Goal: Task Accomplishment & Management: Use online tool/utility

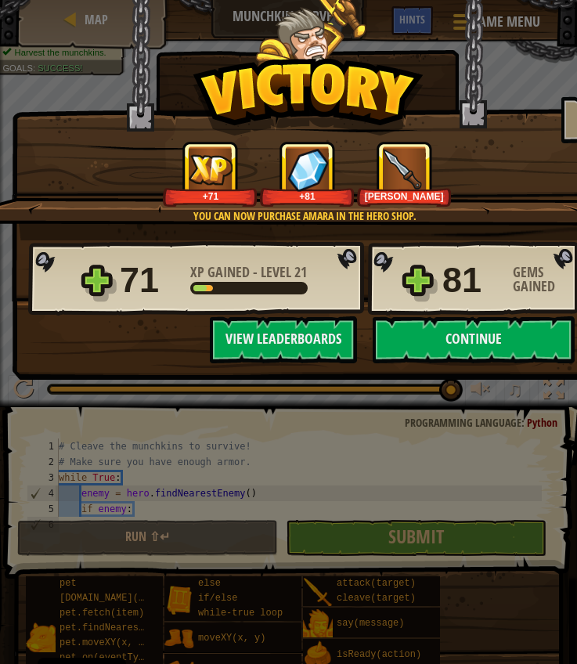
click at [445, 528] on div "× Phew. It was close. How fun was this level? Tell us more! You can now purchas…" at bounding box center [288, 332] width 577 height 664
click at [465, 351] on button "Continue" at bounding box center [474, 339] width 202 height 47
select select "en-[GEOGRAPHIC_DATA]"
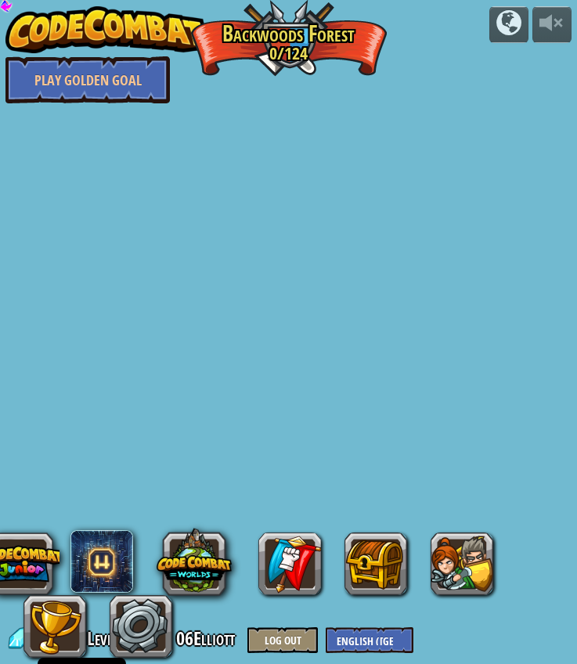
select select "en-[GEOGRAPHIC_DATA]"
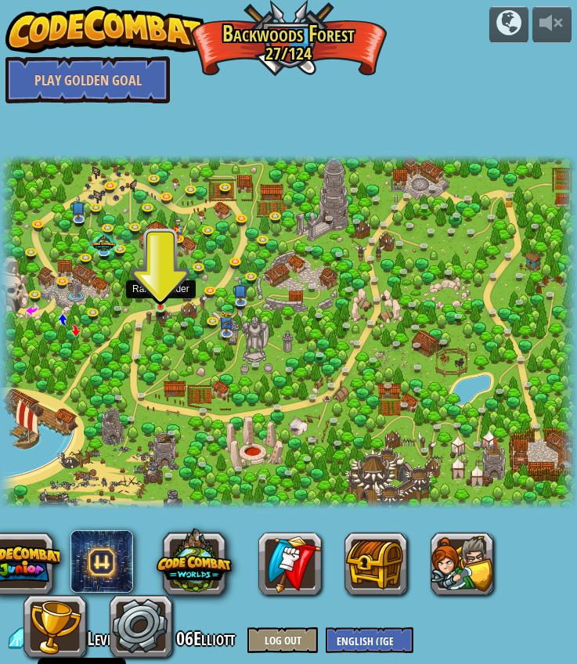
click at [155, 306] on img at bounding box center [161, 294] width 12 height 27
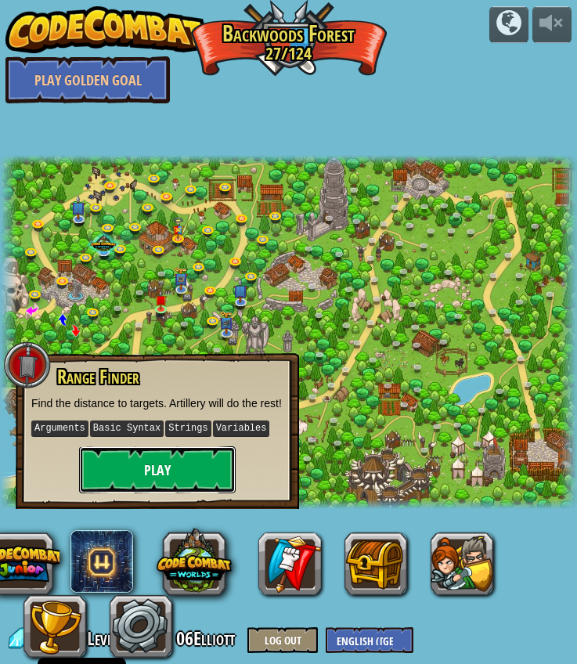
click at [164, 493] on button "Play" at bounding box center [157, 469] width 157 height 47
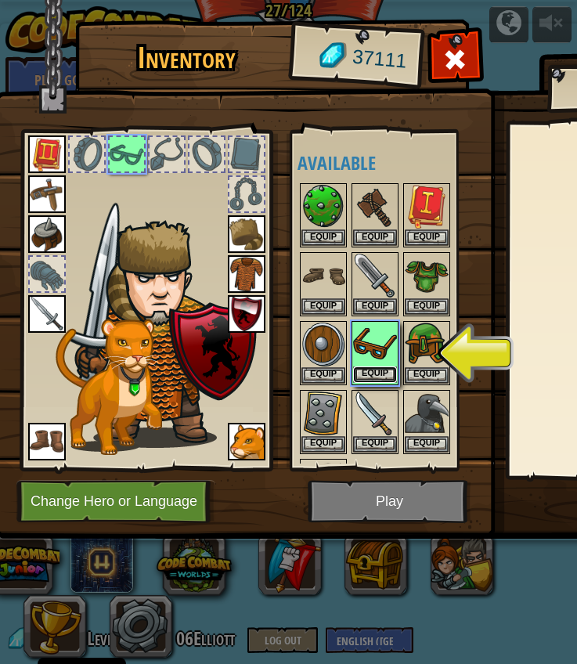
click at [376, 371] on button "Equip" at bounding box center [375, 374] width 44 height 16
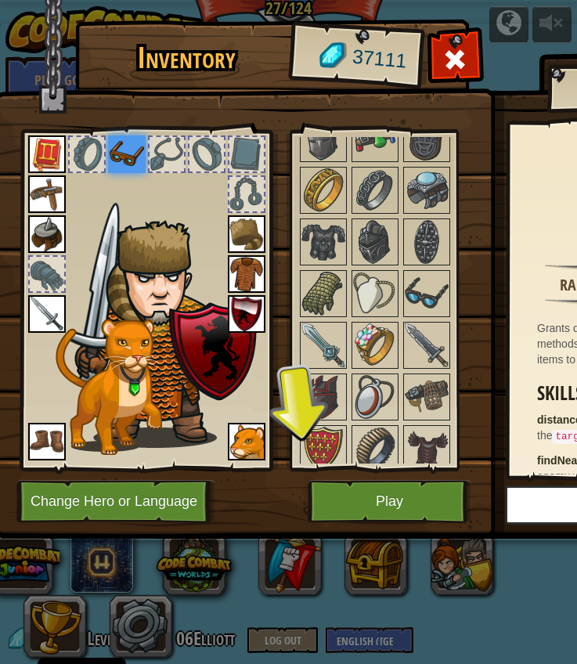
scroll to position [1809, 0]
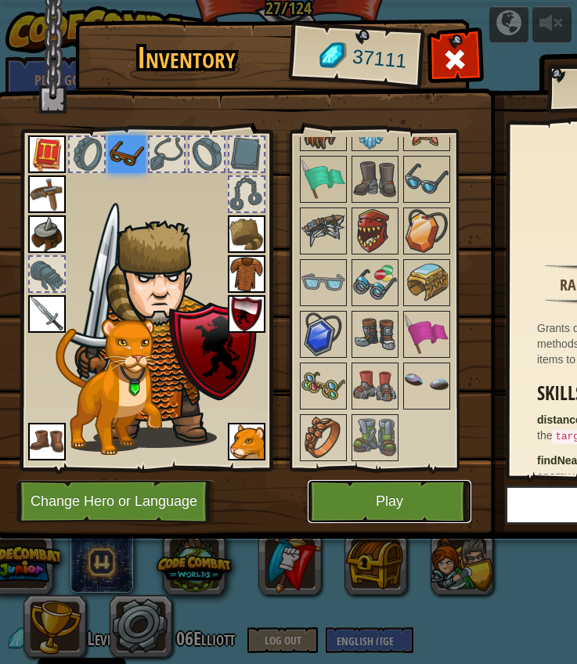
click at [339, 501] on button "Play" at bounding box center [390, 501] width 164 height 43
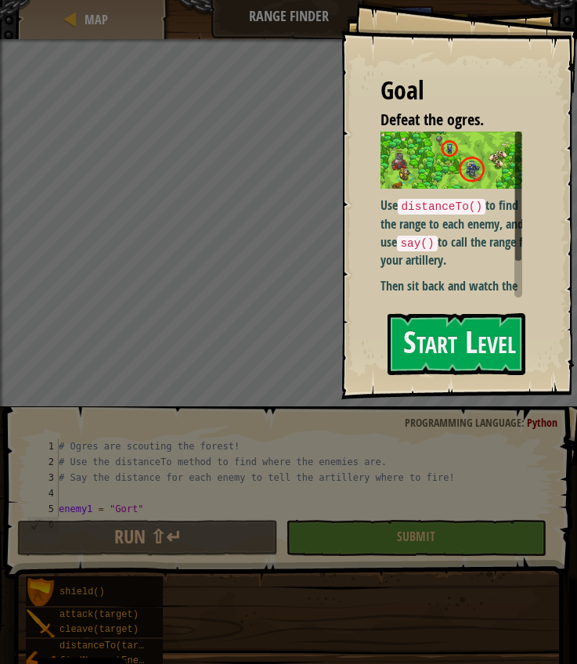
click at [438, 287] on div "Goal Defeat the ogres. Use distanceTo() to find the range to each enemy, and us…" at bounding box center [459, 199] width 236 height 399
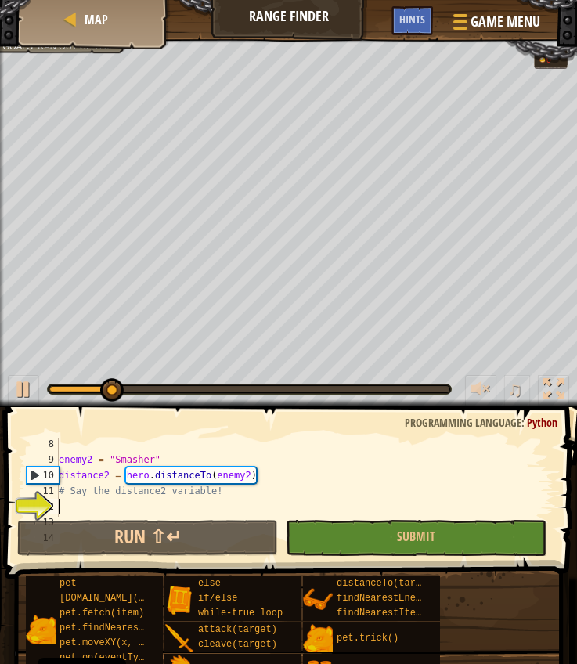
scroll to position [115, 0]
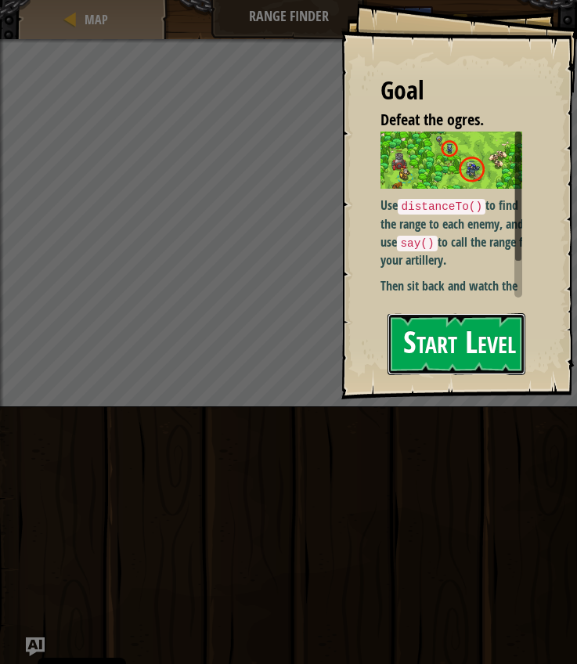
click at [434, 339] on button "Start Level" at bounding box center [456, 344] width 138 height 62
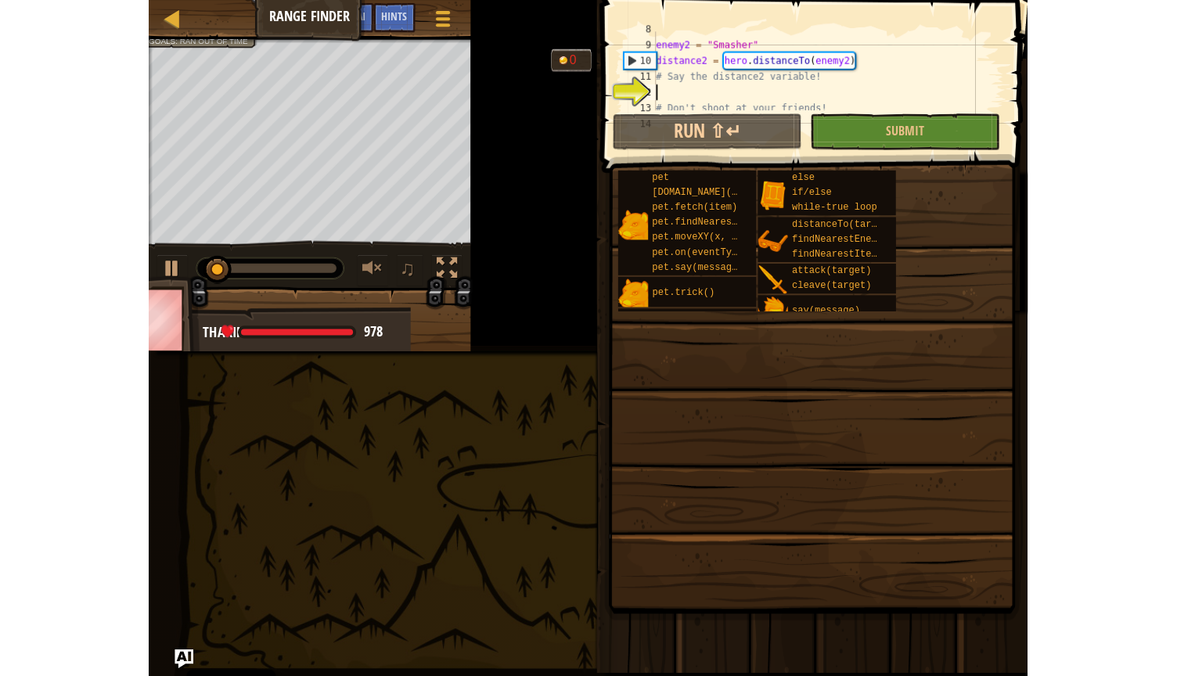
scroll to position [135, 0]
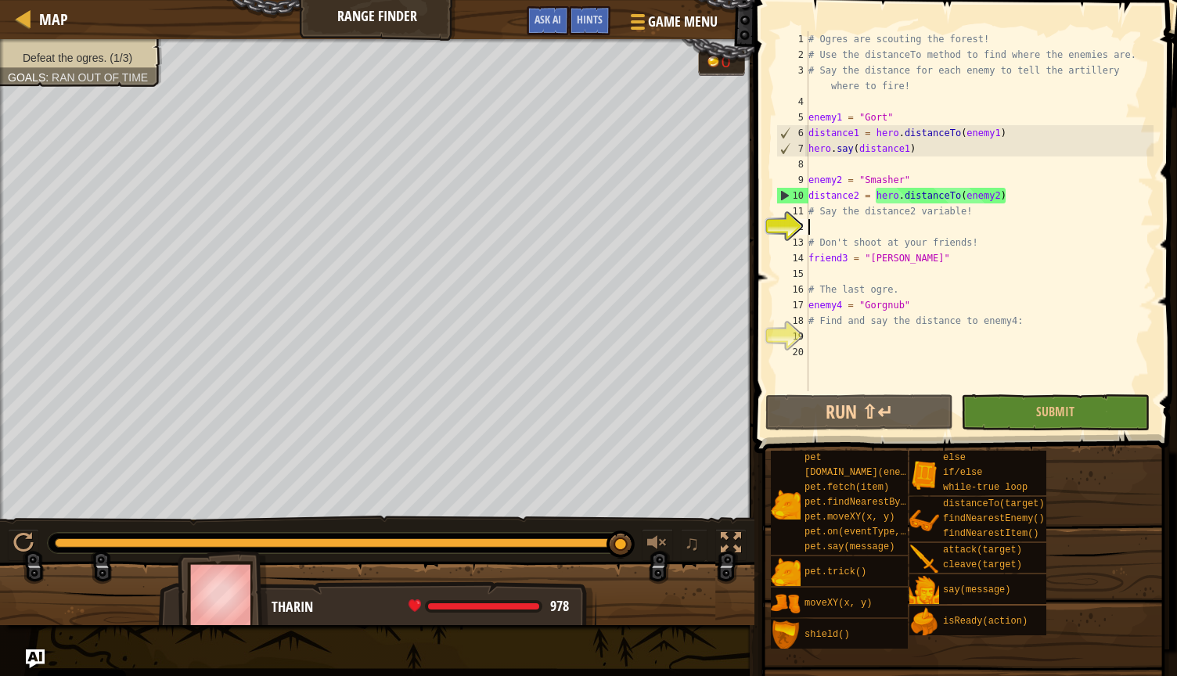
click at [576, 161] on div "# Ogres are scouting the forest! # Use the distanceTo method to find where the …" at bounding box center [980, 226] width 348 height 391
click at [576, 228] on div "# Ogres are scouting the forest! # Use the distanceTo method to find where the …" at bounding box center [980, 226] width 348 height 391
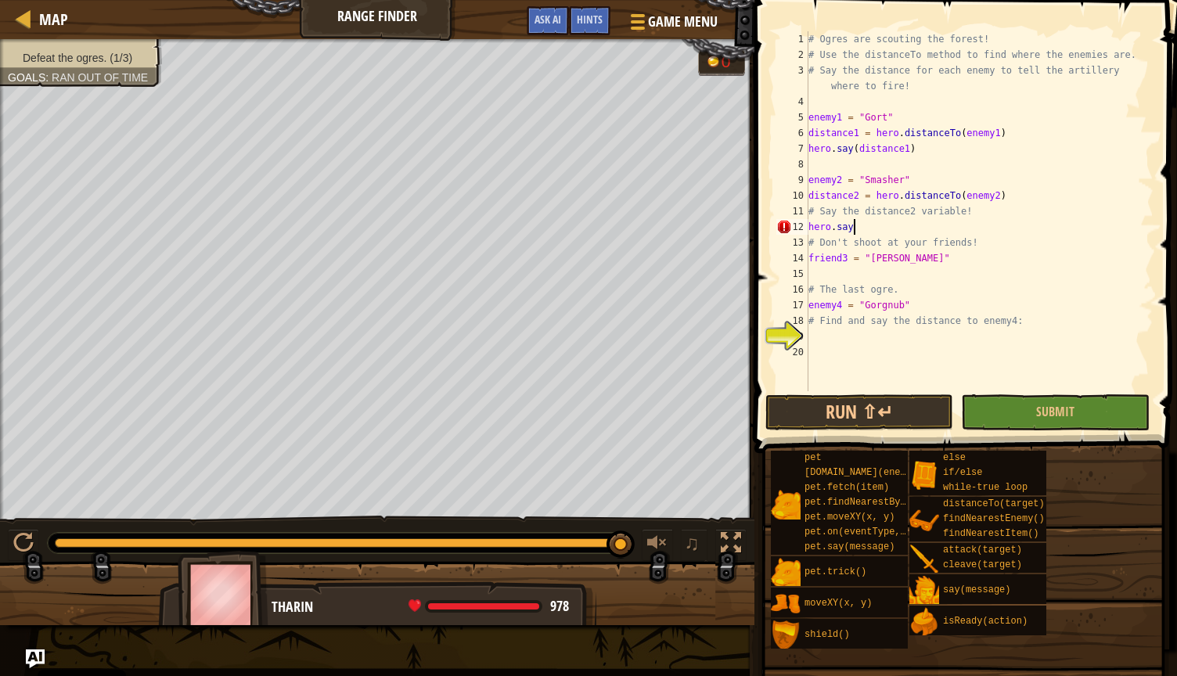
scroll to position [7, 3]
type textarea "hero.say(distance2)"
click at [576, 272] on div "# Ogres are scouting the forest! # Use the distanceTo method to find where the …" at bounding box center [980, 226] width 348 height 391
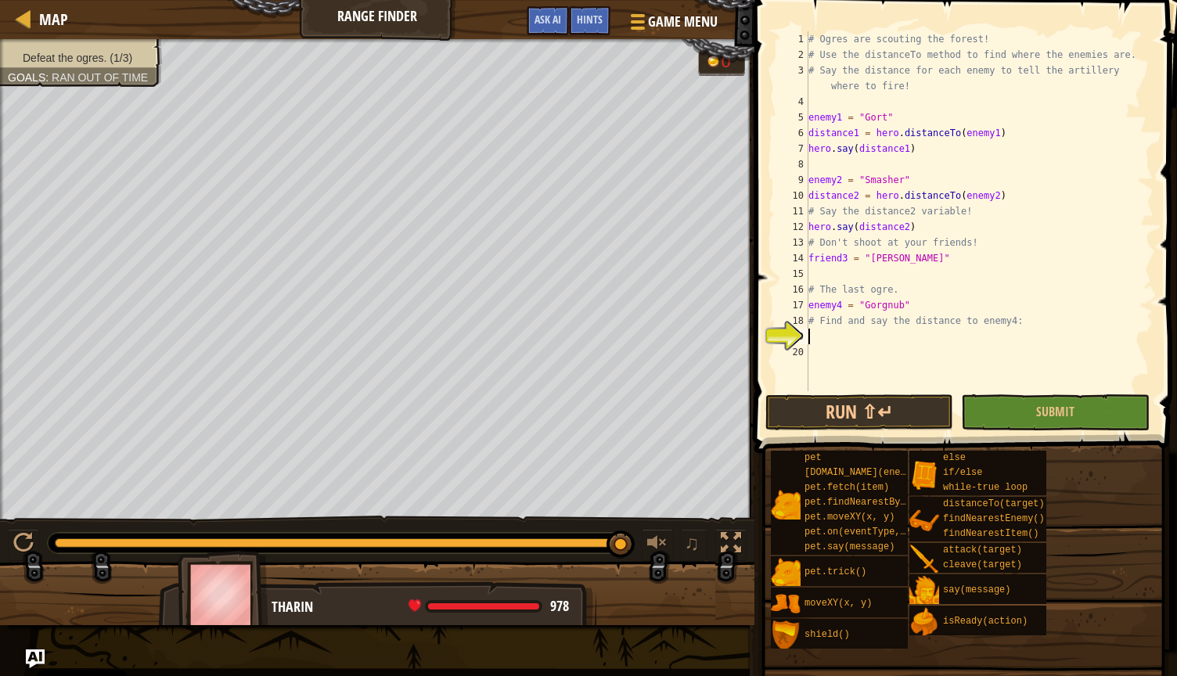
click at [576, 337] on div "# Ogres are scouting the forest! # Use the distanceTo method to find where the …" at bounding box center [980, 226] width 348 height 391
type textarea "distance3 = hero.distanceTo(enemy3)"
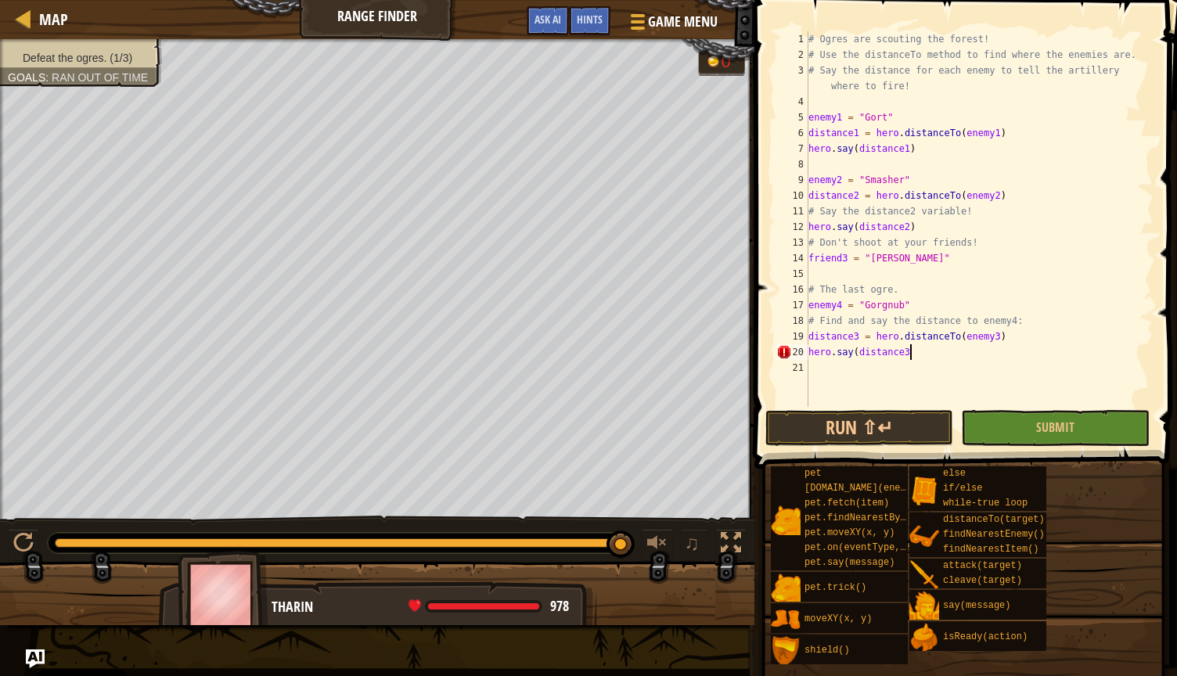
scroll to position [7, 8]
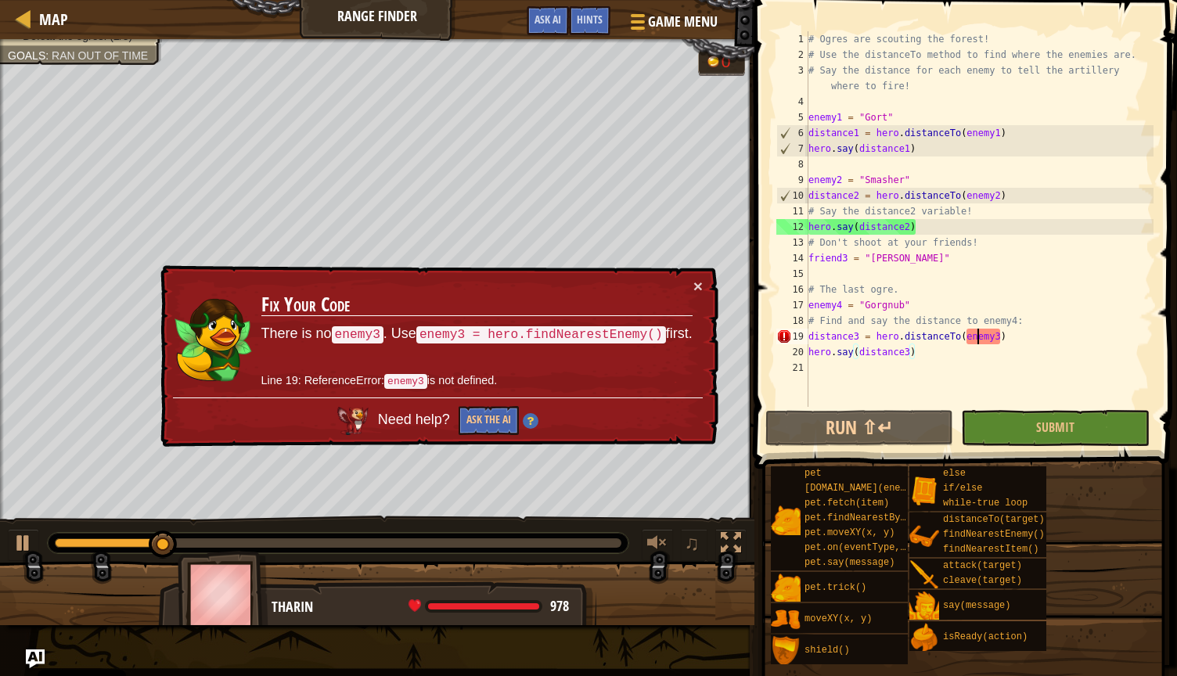
click at [576, 335] on div "# Ogres are scouting the forest! # Use the distanceTo method to find where the …" at bounding box center [980, 234] width 348 height 407
click at [576, 338] on div "# Ogres are scouting the forest! # Use the distanceTo method to find where the …" at bounding box center [980, 234] width 348 height 407
click at [576, 336] on div "# Ogres are scouting the forest! # Use the distanceTo method to find where the …" at bounding box center [980, 234] width 348 height 407
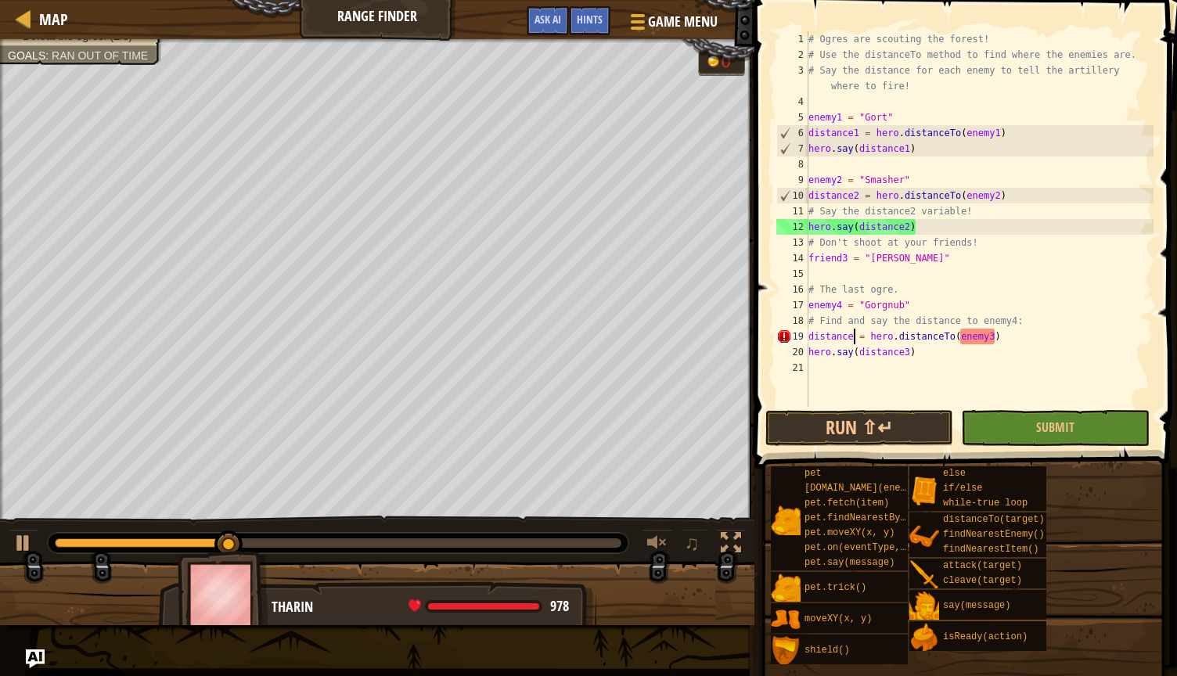
scroll to position [7, 5]
click at [576, 336] on div "# Ogres are scouting the forest! # Use the distanceTo method to find where the …" at bounding box center [980, 234] width 348 height 407
click at [576, 352] on div "# Ogres are scouting the forest! # Use the distanceTo method to find where the …" at bounding box center [980, 234] width 348 height 407
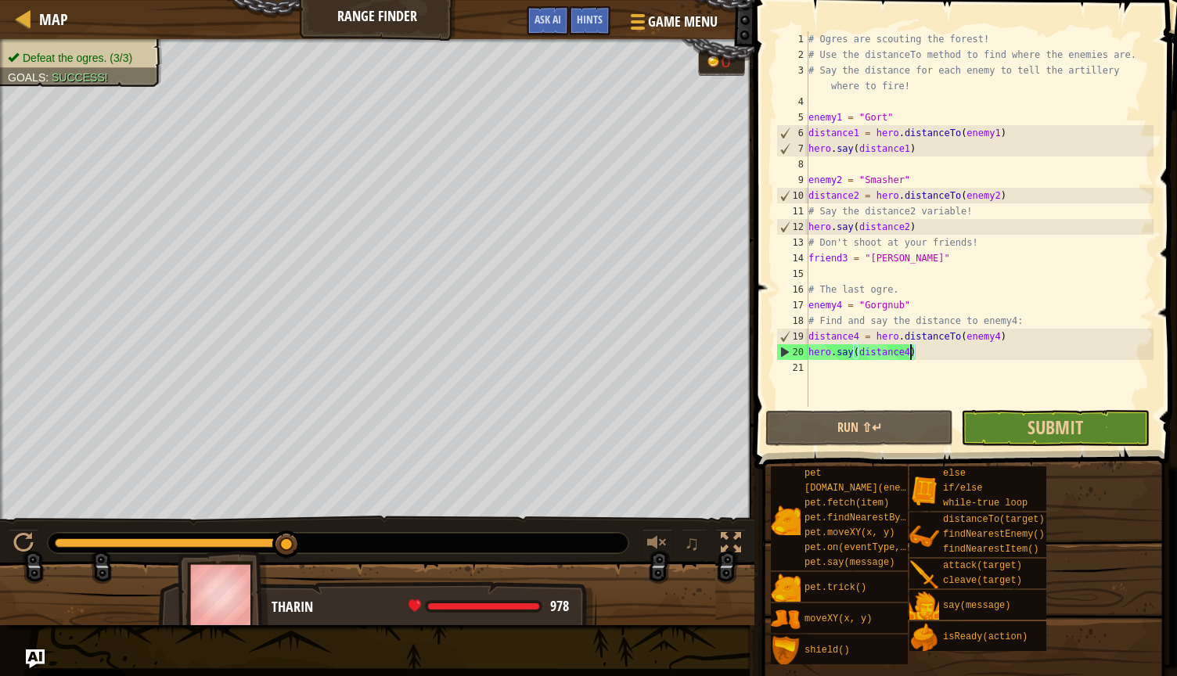
type textarea "hero.say(distance4)"
click at [576, 421] on button "Submit" at bounding box center [1055, 428] width 188 height 36
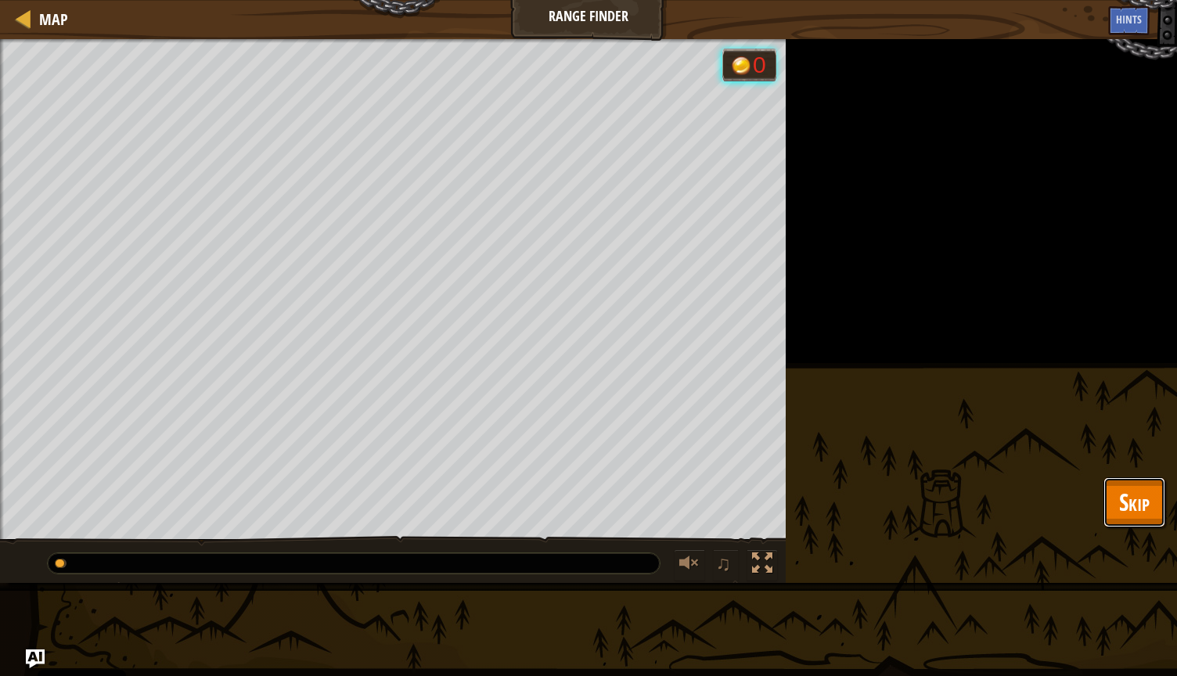
click at [576, 514] on button "Skip" at bounding box center [1135, 503] width 62 height 50
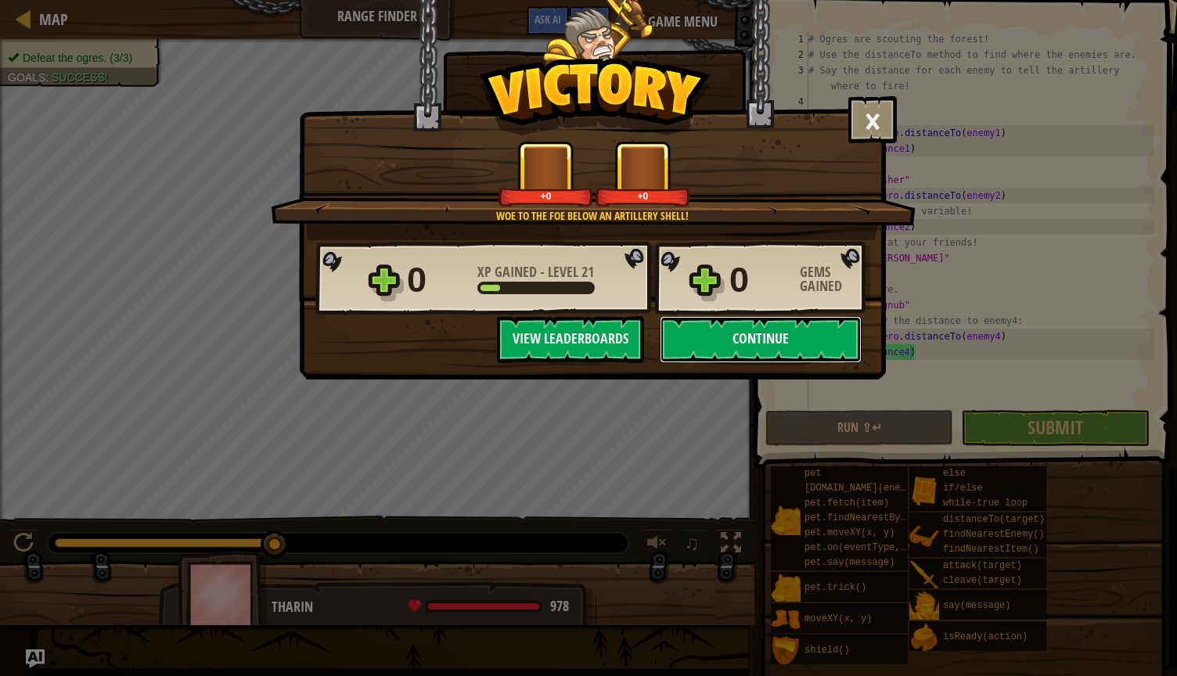
click at [576, 339] on button "Continue" at bounding box center [761, 339] width 202 height 47
select select "en-[GEOGRAPHIC_DATA]"
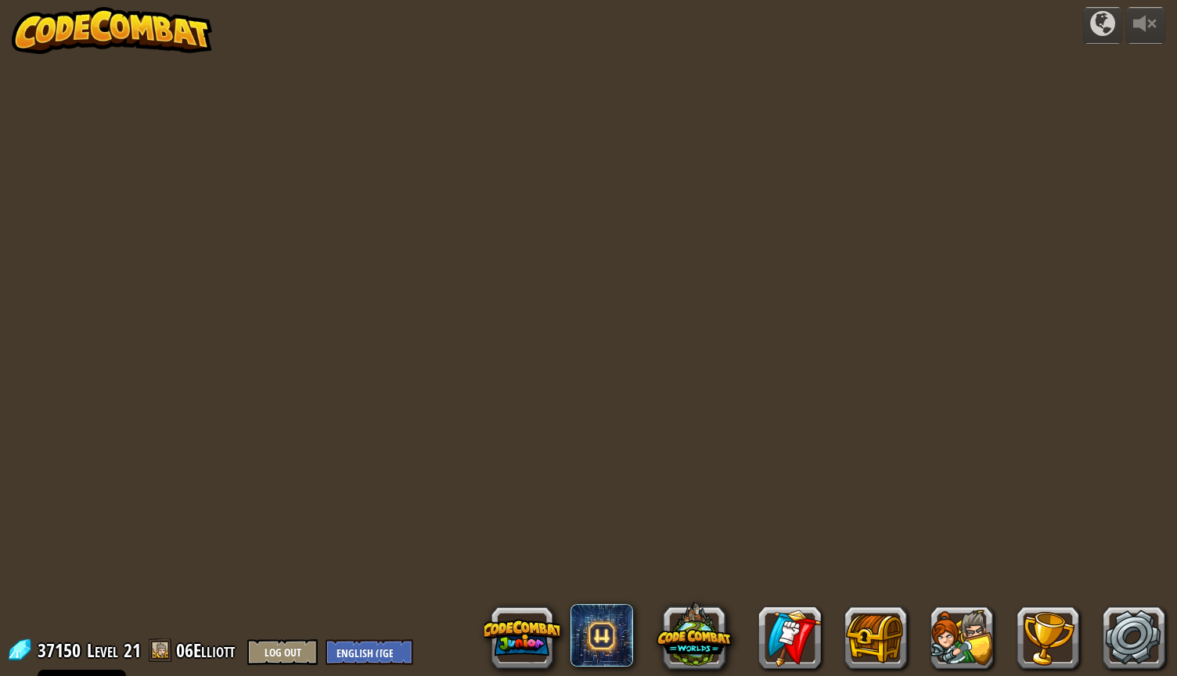
select select "en-[GEOGRAPHIC_DATA]"
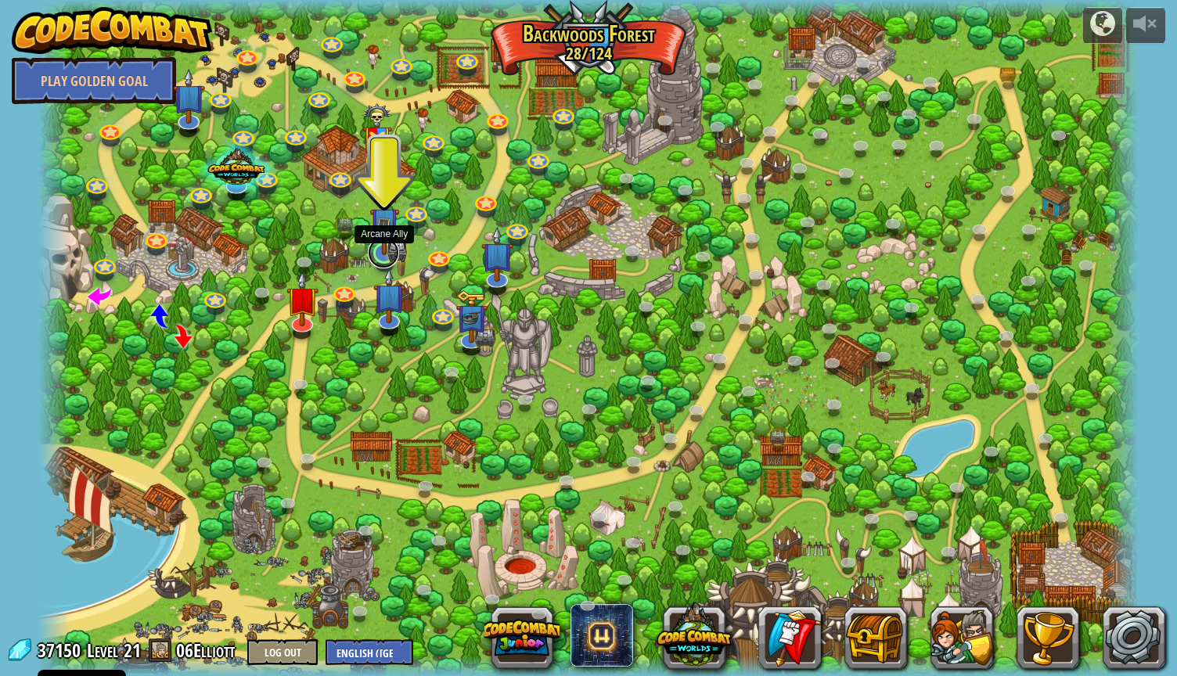
click at [387, 261] on link at bounding box center [383, 252] width 31 height 31
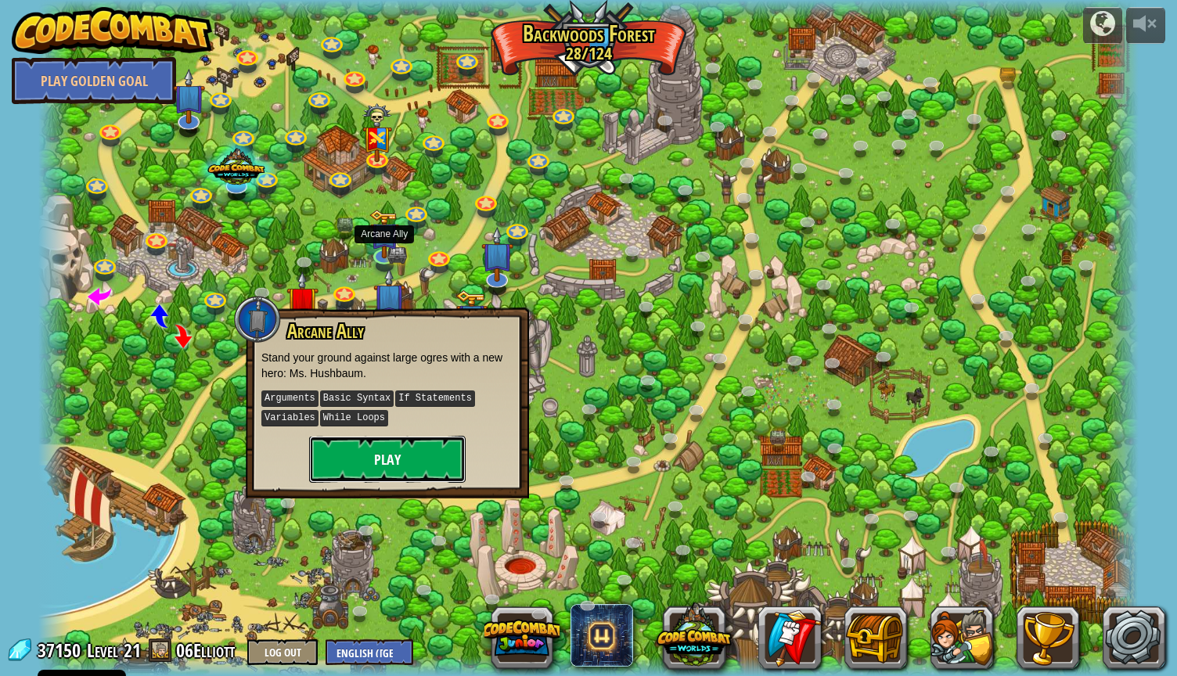
click at [392, 451] on button "Play" at bounding box center [387, 459] width 157 height 47
